Goal: Task Accomplishment & Management: Use online tool/utility

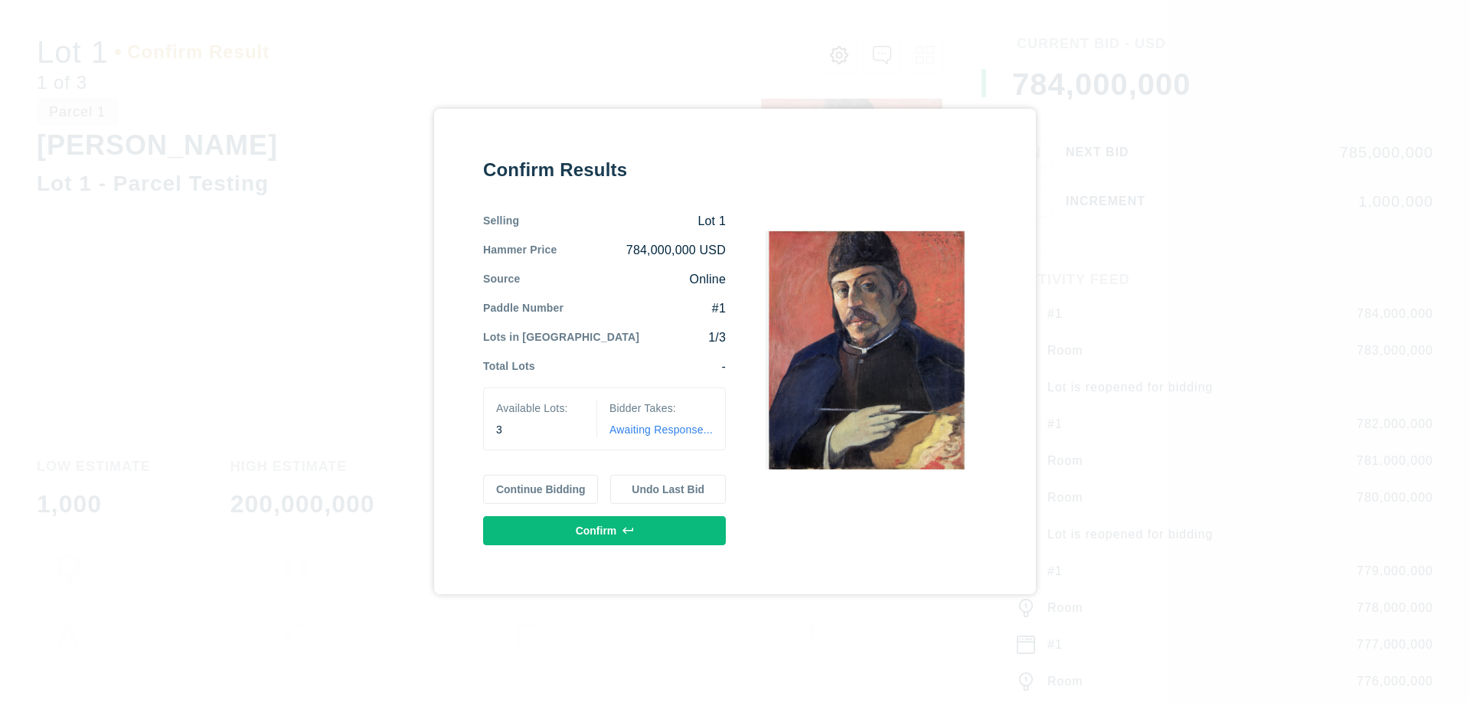
click at [541, 489] on button "Continue Bidding" at bounding box center [541, 489] width 116 height 29
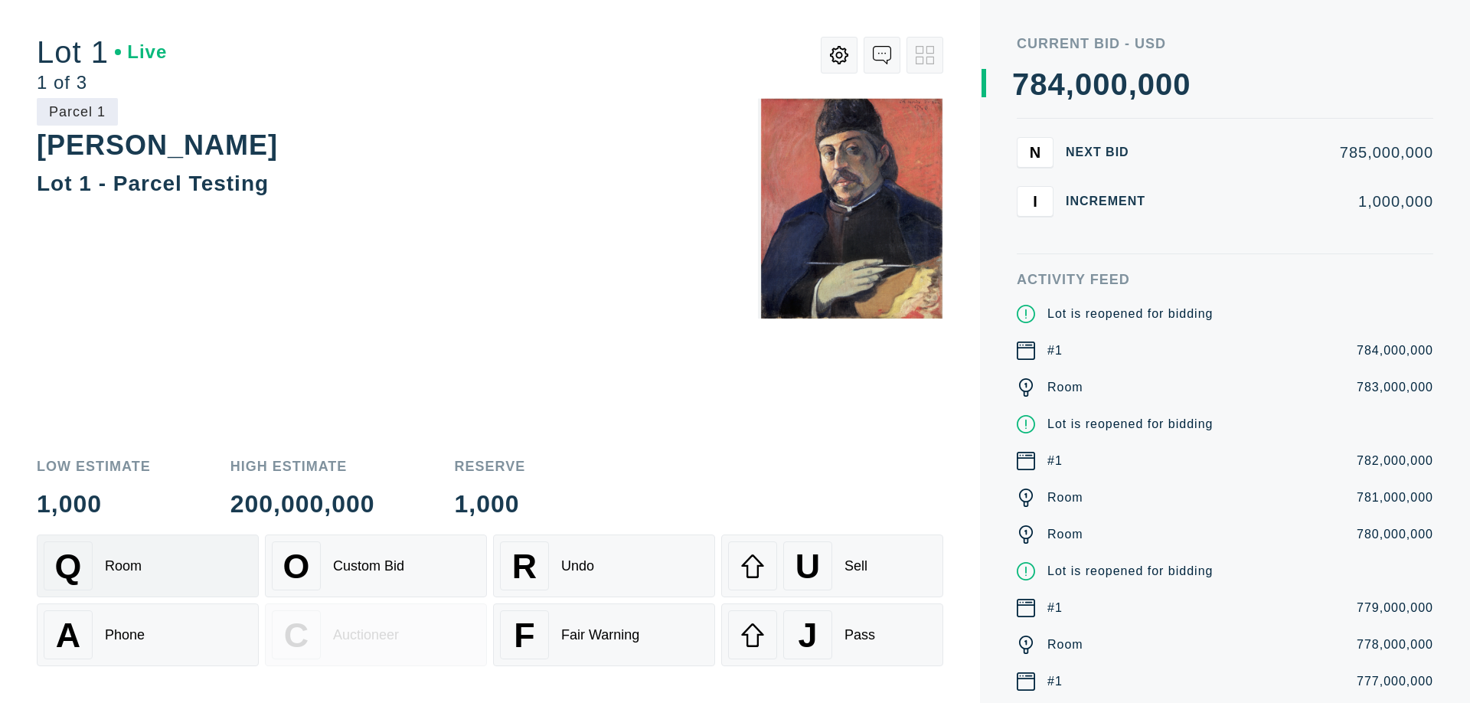
click at [148, 566] on div "Q Room" at bounding box center [148, 565] width 208 height 49
